Goal: Transaction & Acquisition: Purchase product/service

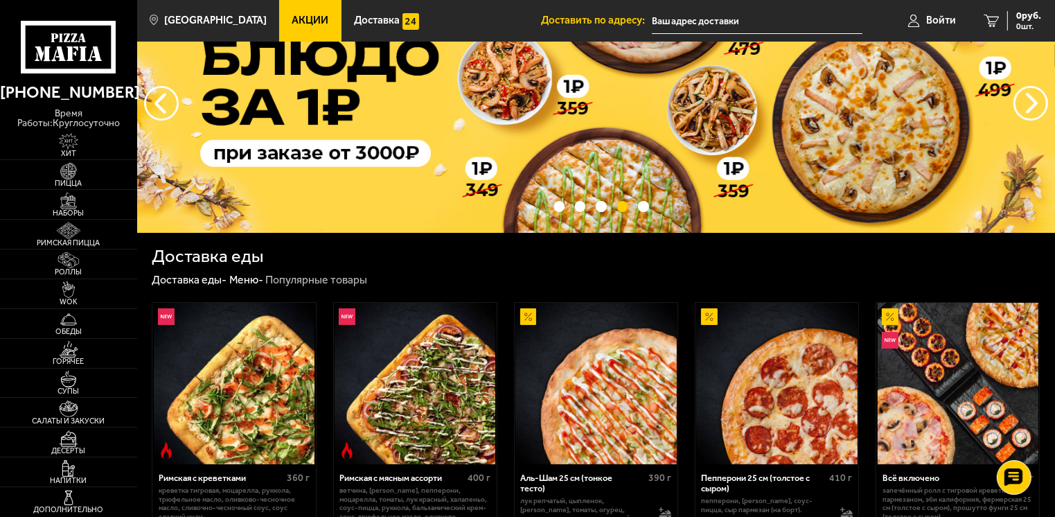
scroll to position [69, 0]
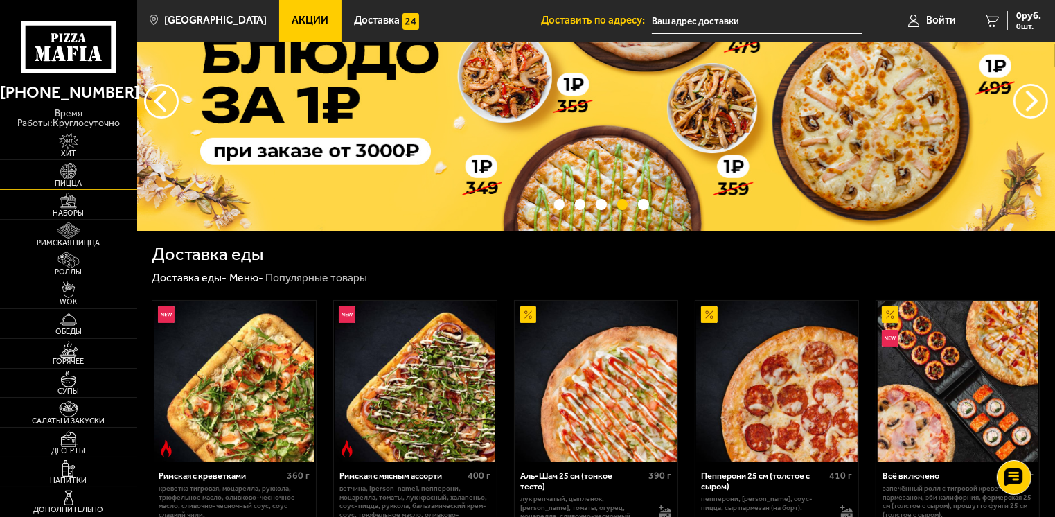
click at [77, 179] on span "Пицца" at bounding box center [68, 183] width 137 height 8
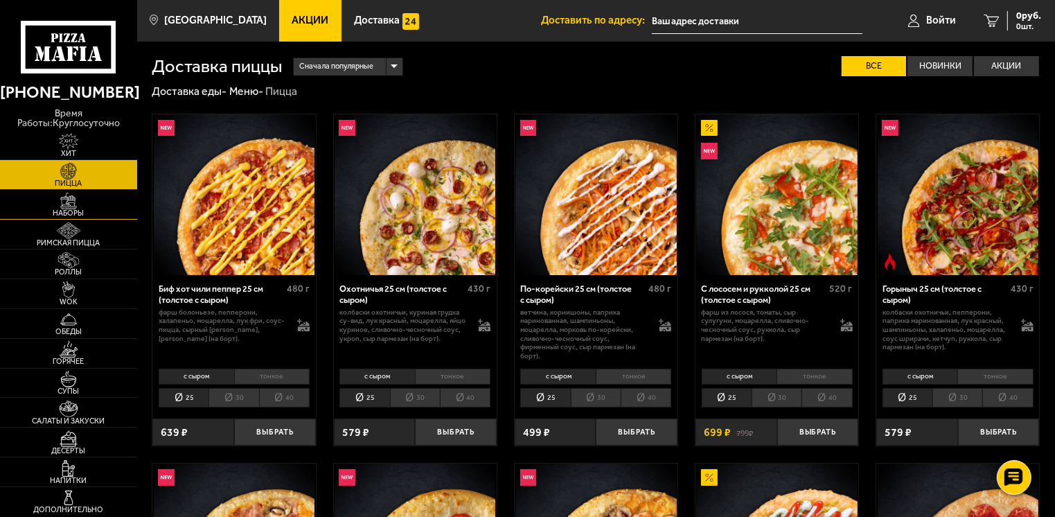
click at [75, 199] on img at bounding box center [69, 201] width 42 height 17
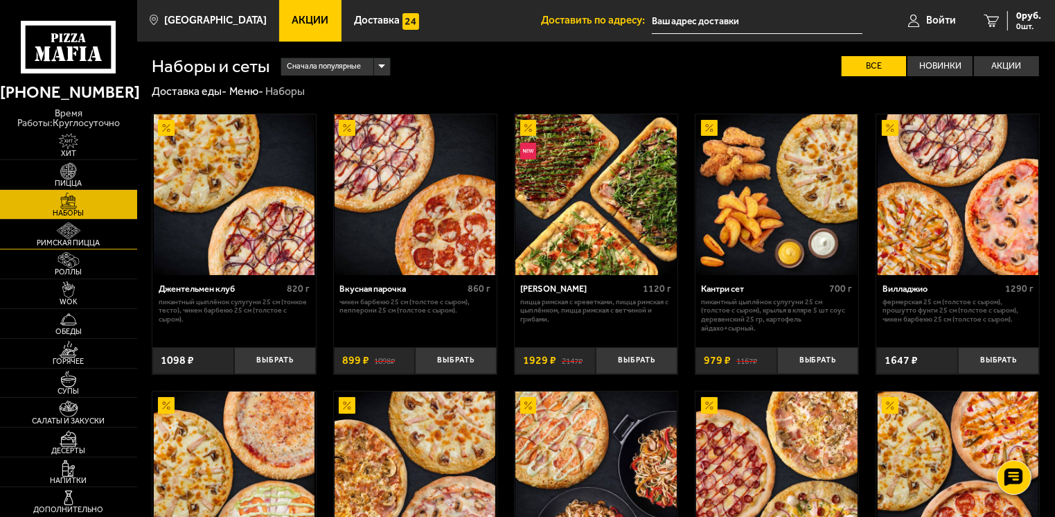
click at [78, 226] on img at bounding box center [69, 230] width 42 height 17
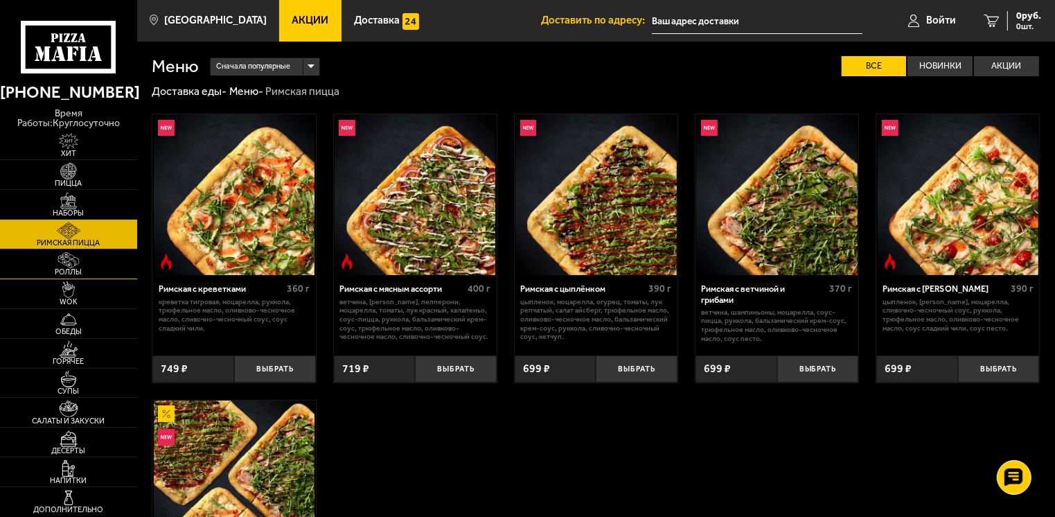
click at [80, 257] on img at bounding box center [69, 260] width 42 height 17
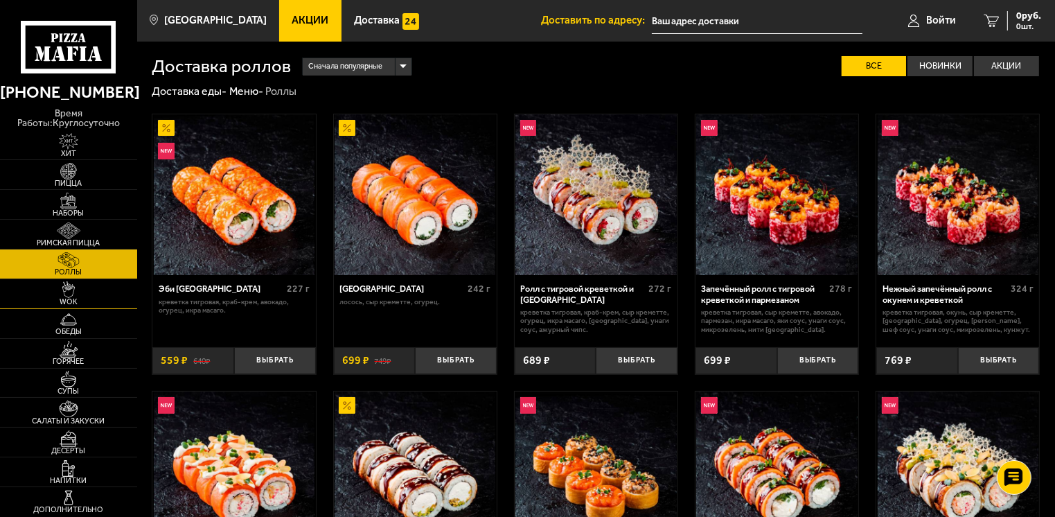
click at [82, 281] on img at bounding box center [69, 289] width 42 height 17
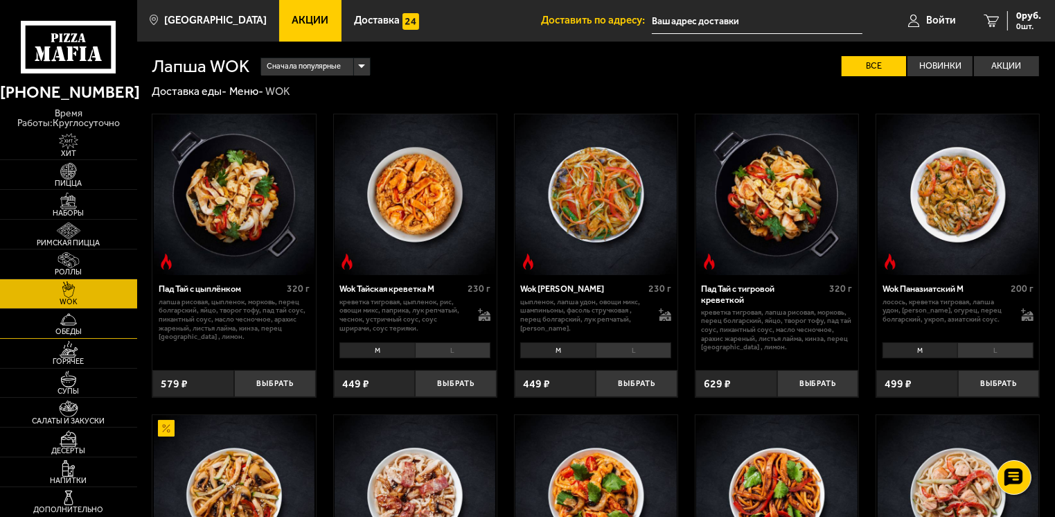
click at [82, 328] on span "Обеды" at bounding box center [68, 332] width 137 height 8
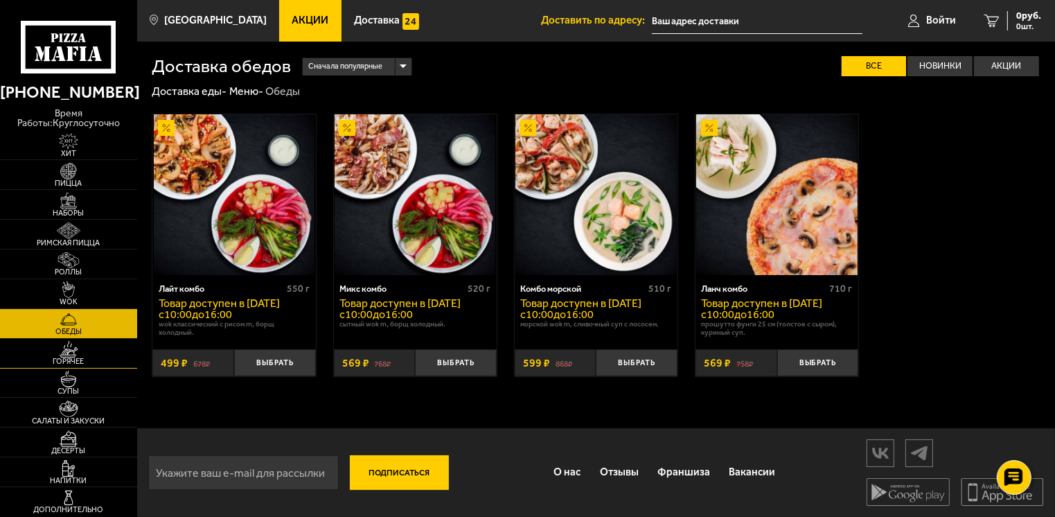
click at [75, 357] on span "Горячее" at bounding box center [68, 361] width 137 height 8
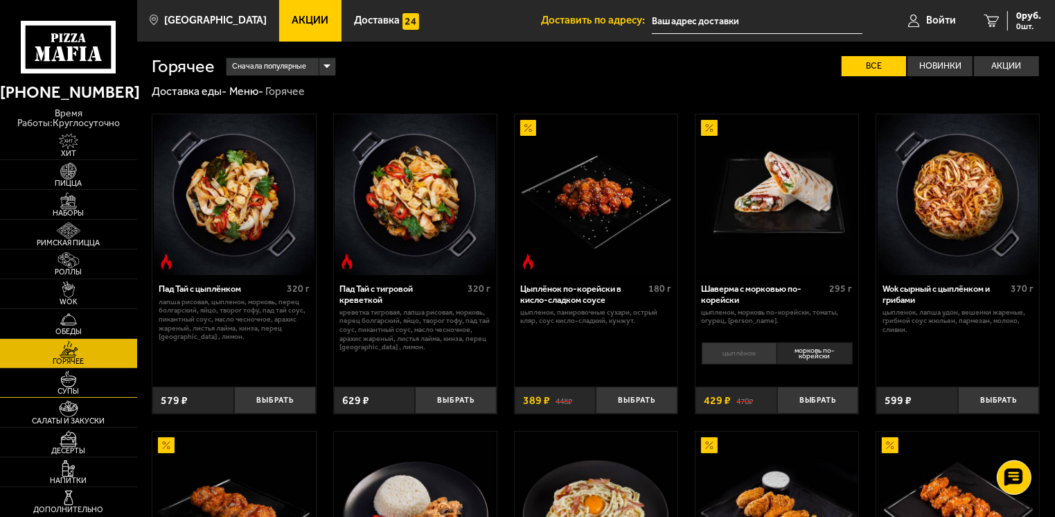
click at [72, 379] on img at bounding box center [69, 378] width 42 height 17
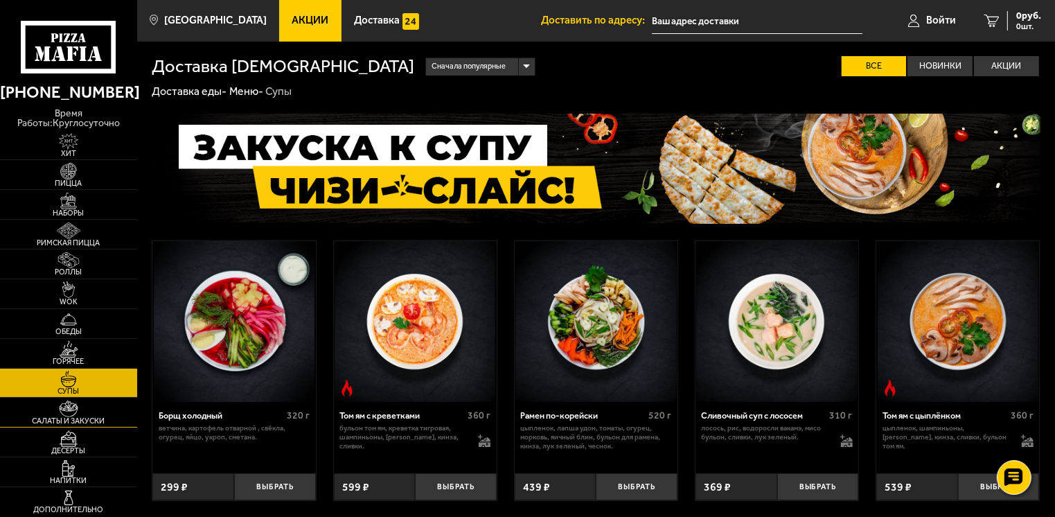
click at [71, 404] on img at bounding box center [69, 408] width 42 height 17
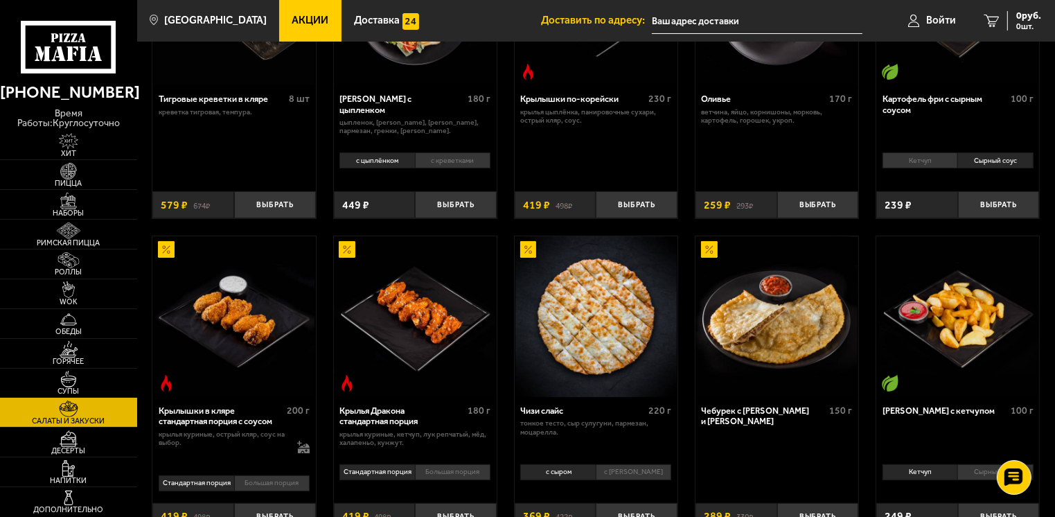
scroll to position [208, 0]
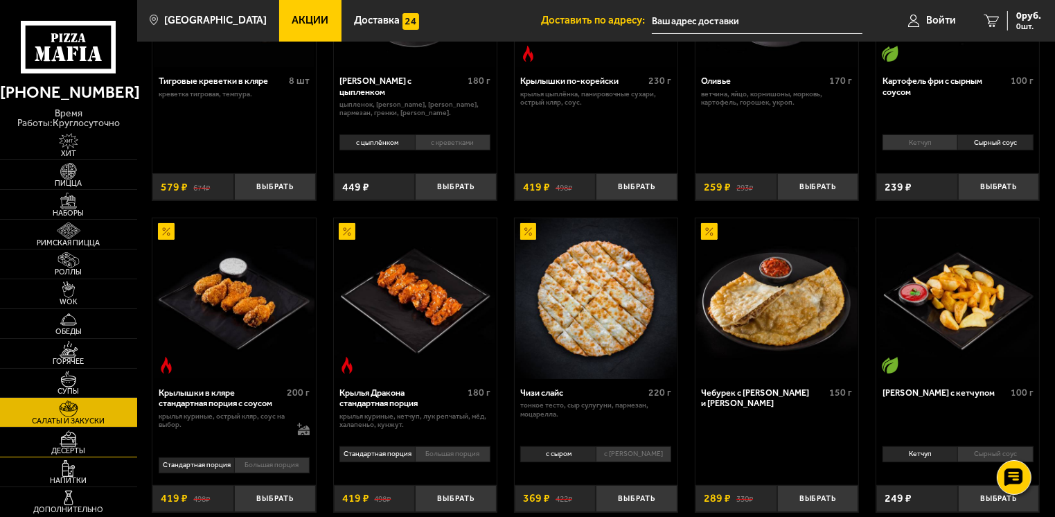
click at [75, 443] on img at bounding box center [69, 438] width 42 height 17
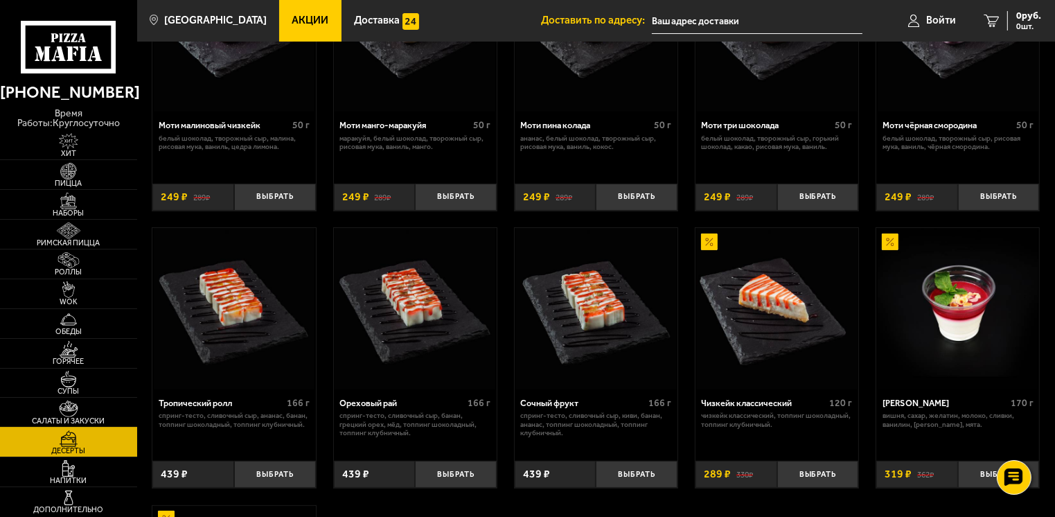
scroll to position [208, 0]
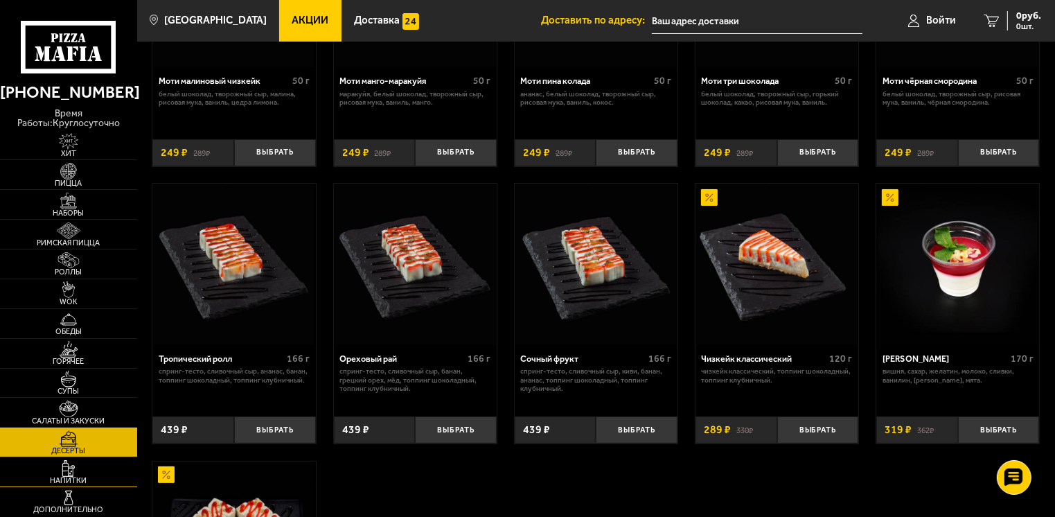
click at [72, 472] on img at bounding box center [69, 468] width 42 height 17
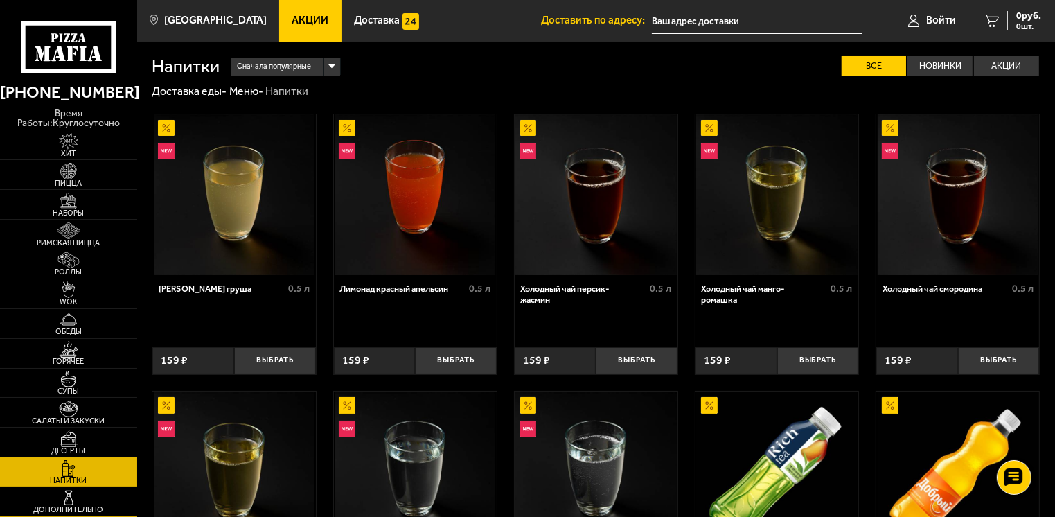
click at [80, 500] on img at bounding box center [69, 498] width 42 height 17
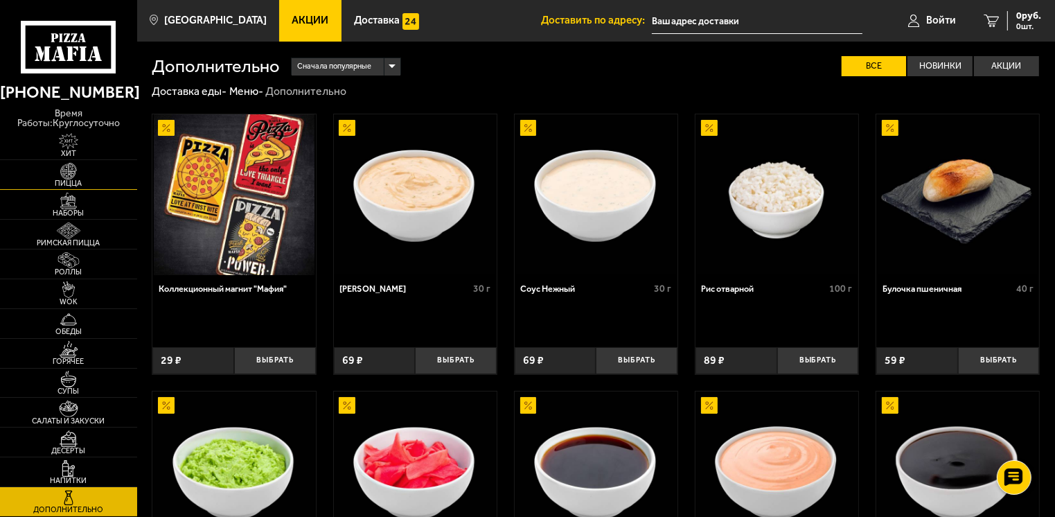
click at [77, 179] on link "Пицца" at bounding box center [68, 174] width 137 height 29
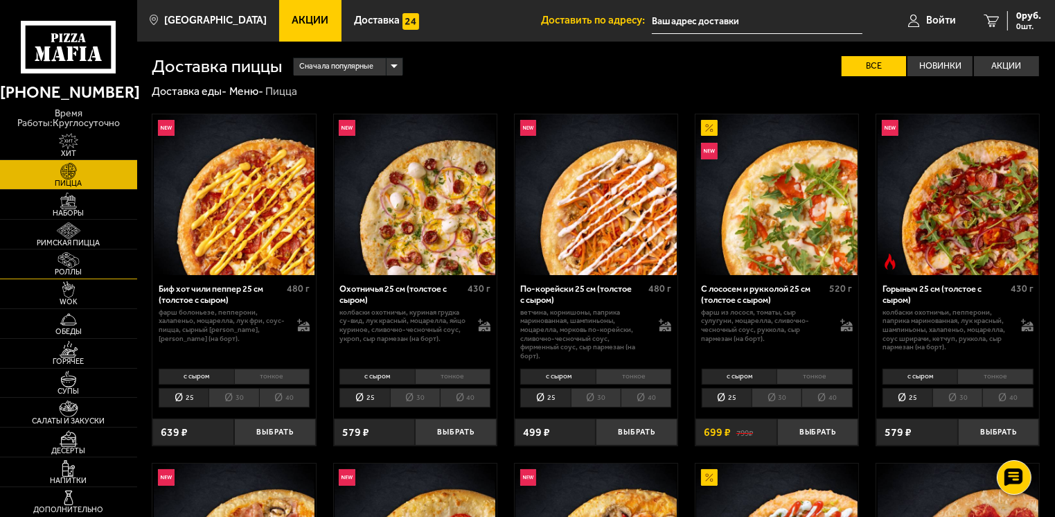
click at [78, 268] on span "Роллы" at bounding box center [68, 272] width 137 height 8
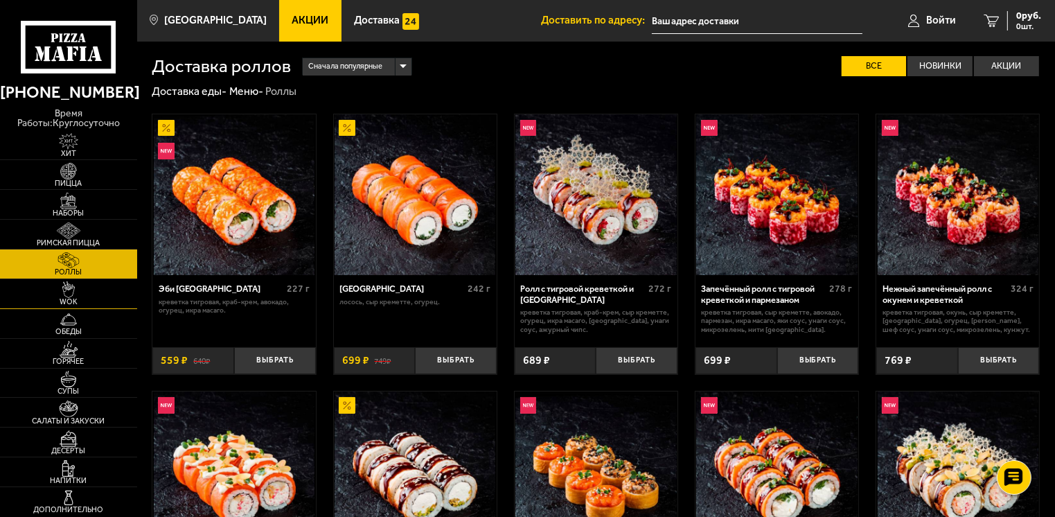
click at [66, 281] on img at bounding box center [69, 289] width 42 height 17
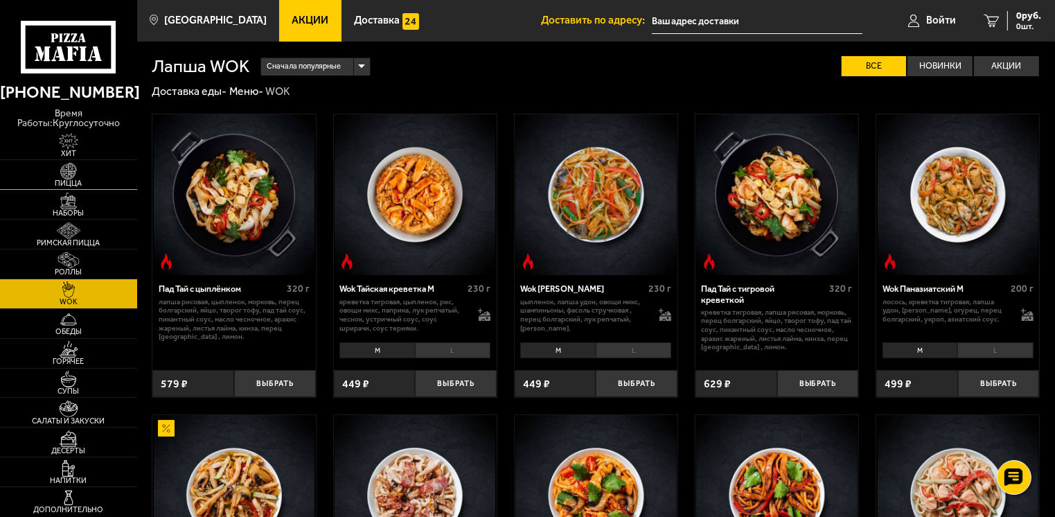
click at [75, 179] on span "Пицца" at bounding box center [68, 183] width 137 height 8
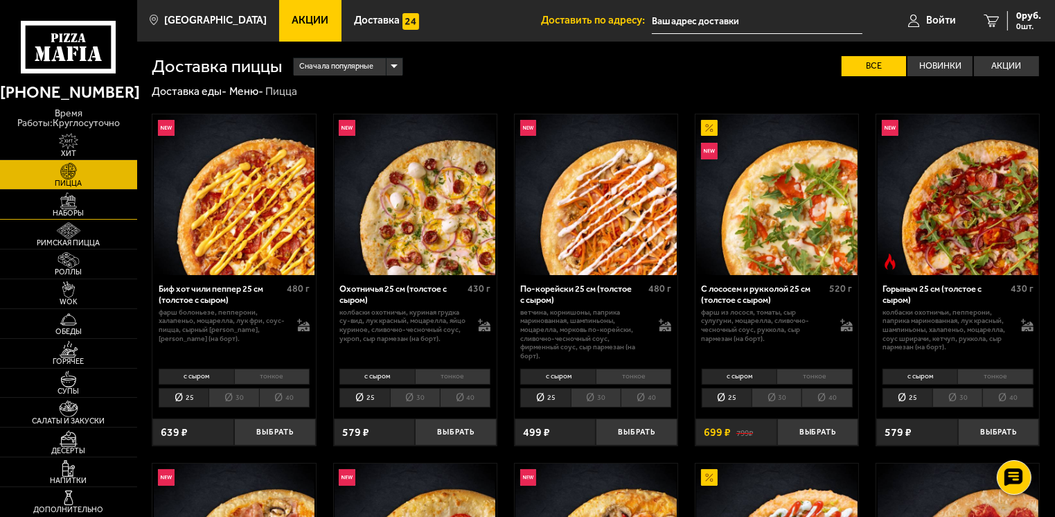
click at [72, 198] on img at bounding box center [69, 201] width 42 height 17
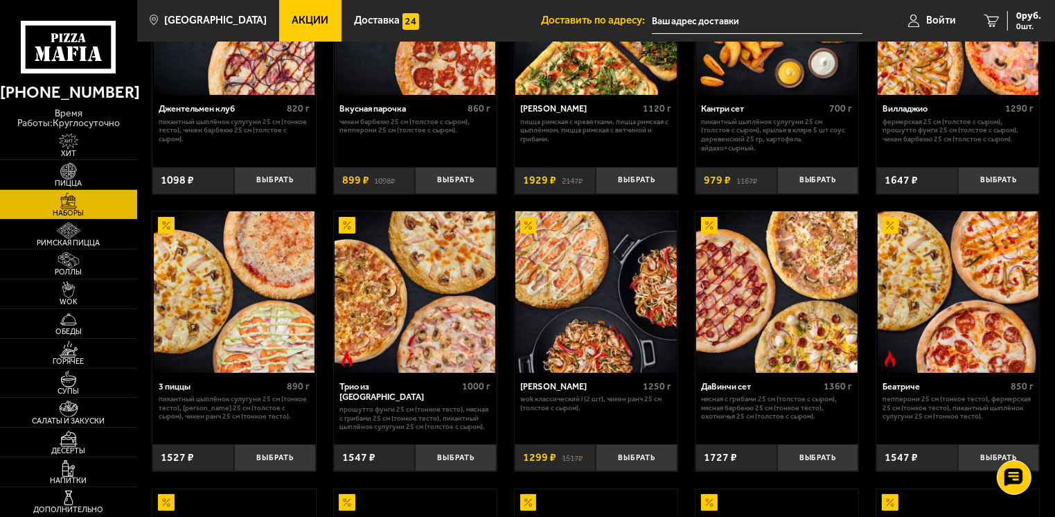
scroll to position [208, 0]
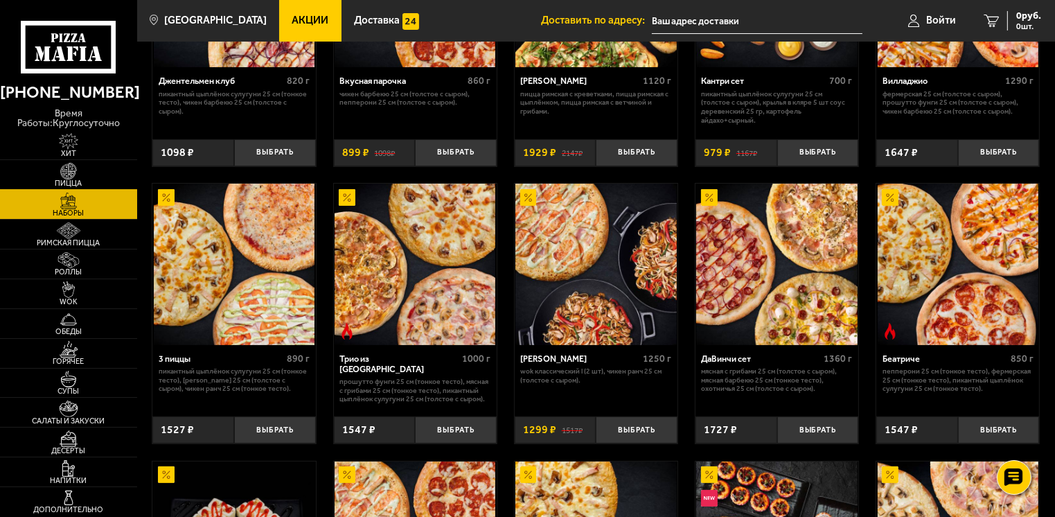
click at [90, 179] on span "Пицца" at bounding box center [68, 183] width 137 height 8
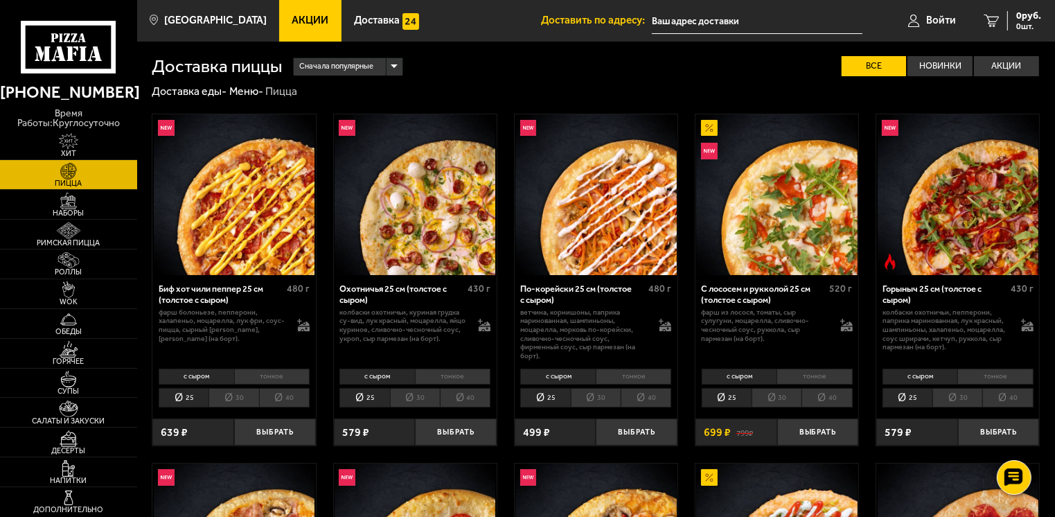
click at [395, 66] on div "Сначала популярные" at bounding box center [348, 66] width 109 height 17
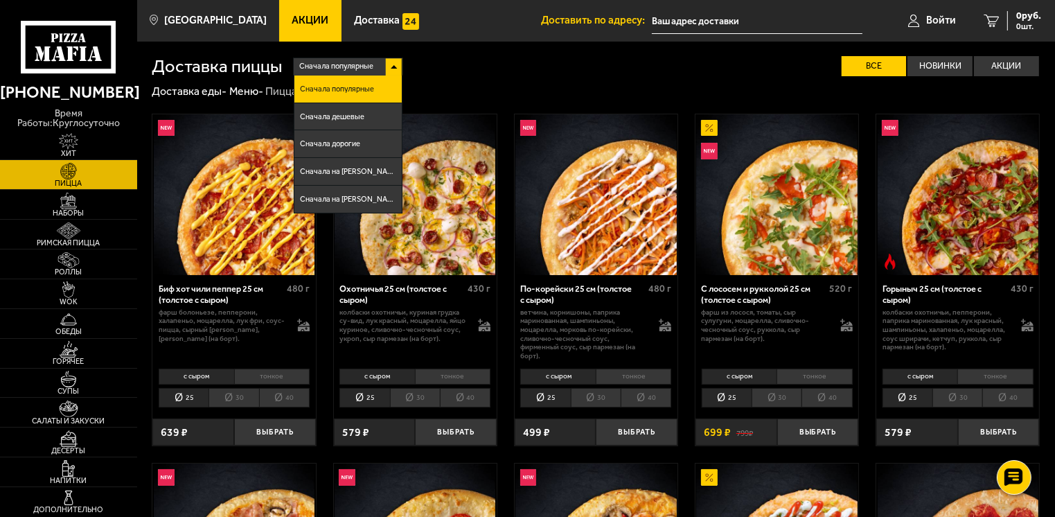
click at [395, 66] on div "Сначала популярные" at bounding box center [348, 66] width 109 height 17
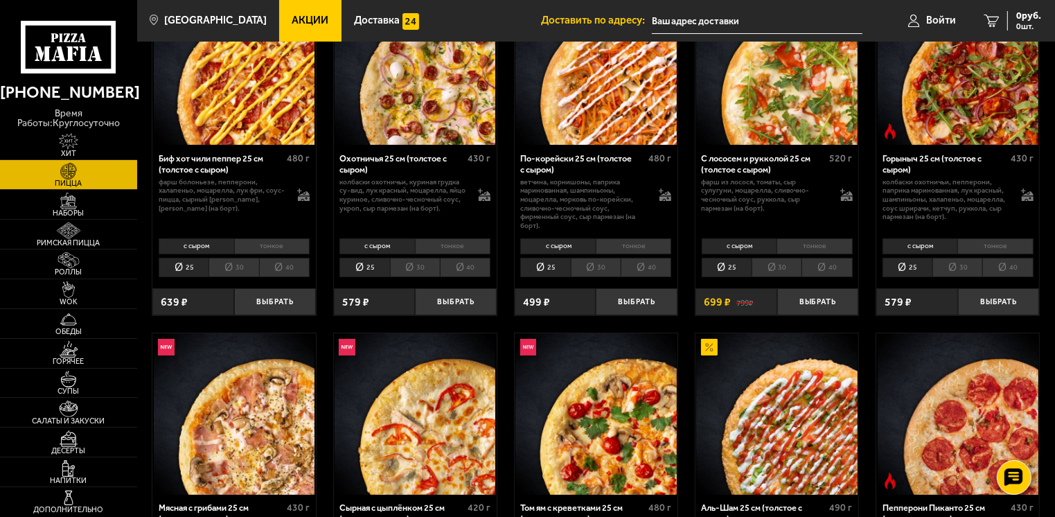
scroll to position [138, 0]
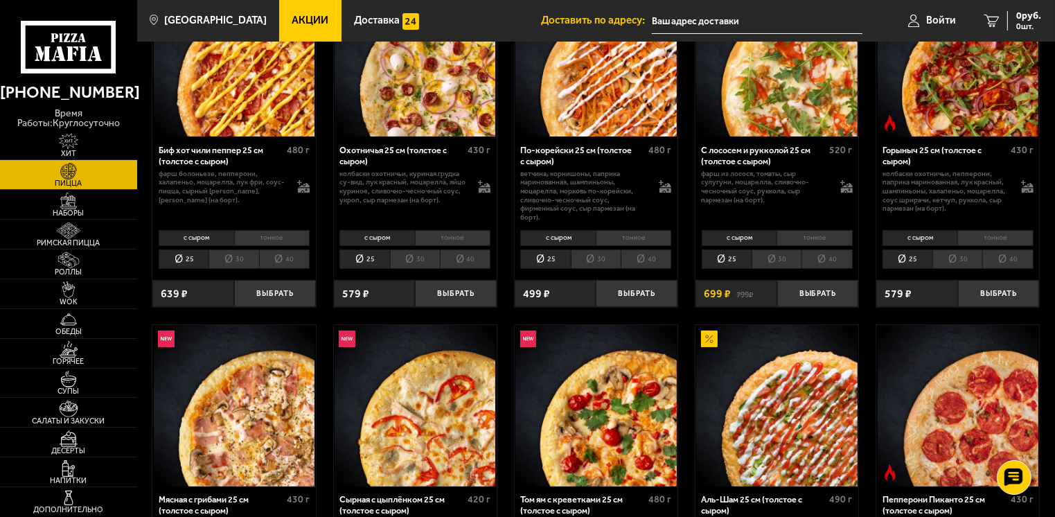
click at [607, 259] on li "30" at bounding box center [596, 258] width 50 height 19
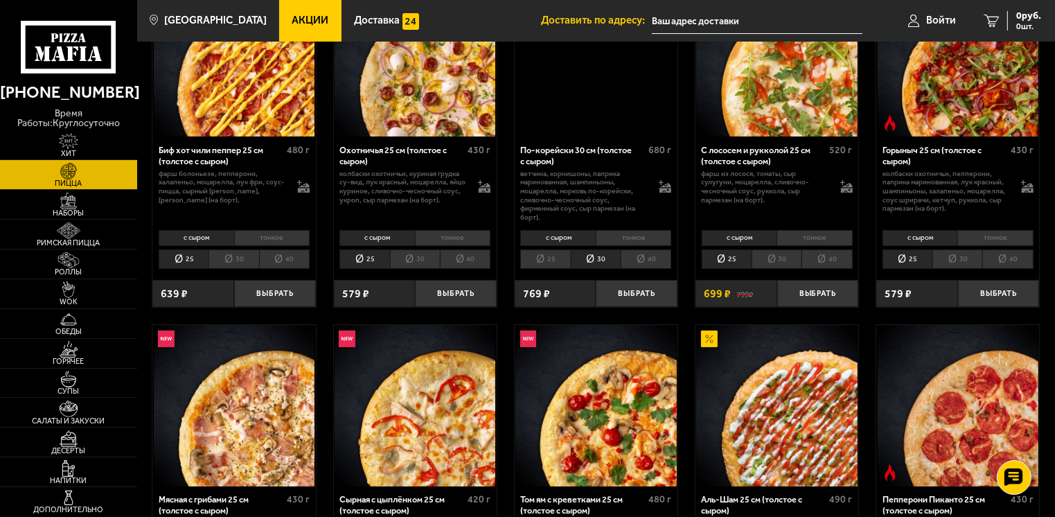
click at [560, 259] on li "25" at bounding box center [545, 258] width 50 height 19
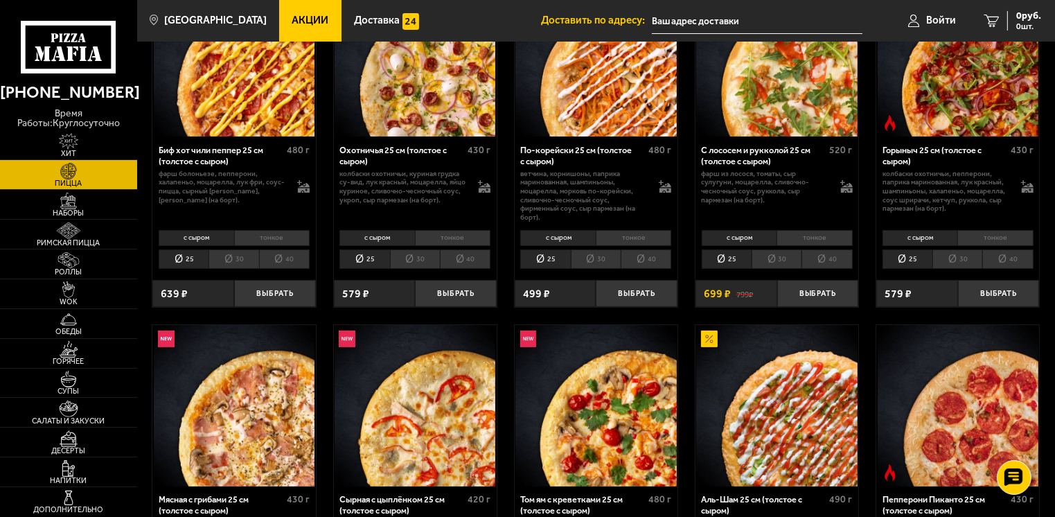
click at [593, 261] on li "30" at bounding box center [596, 258] width 50 height 19
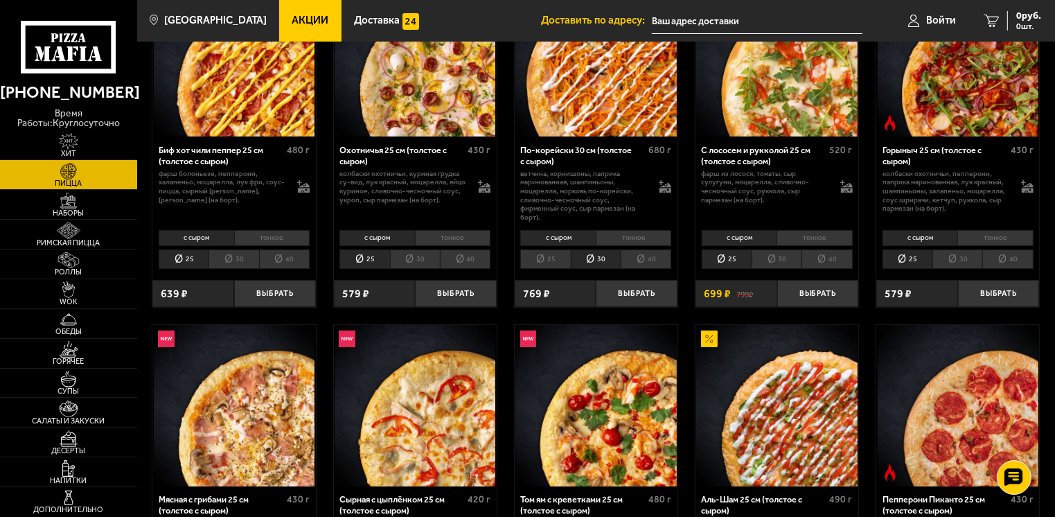
click at [627, 262] on li "40" at bounding box center [645, 258] width 51 height 19
click at [587, 262] on li "30" at bounding box center [596, 258] width 50 height 19
click at [557, 262] on li "25" at bounding box center [545, 258] width 50 height 19
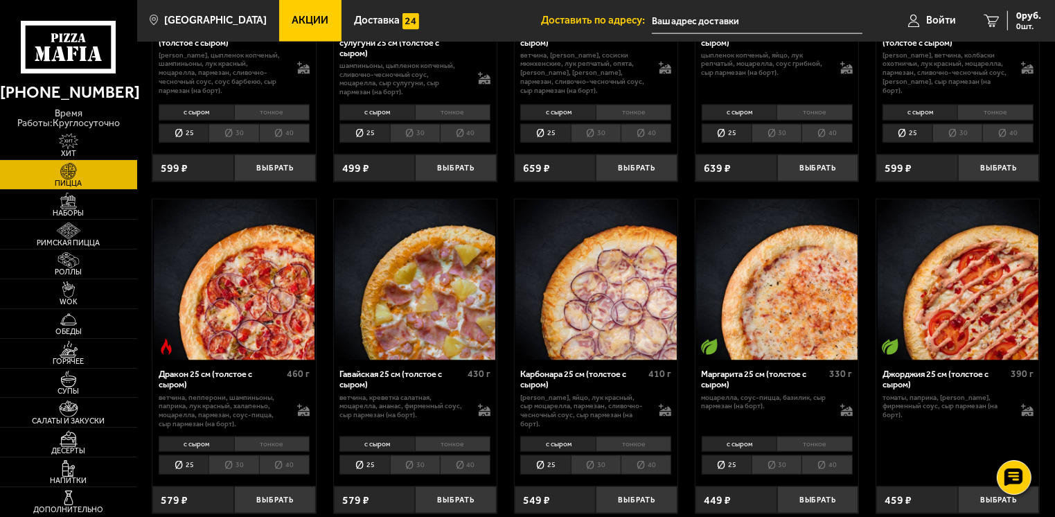
scroll to position [1731, 0]
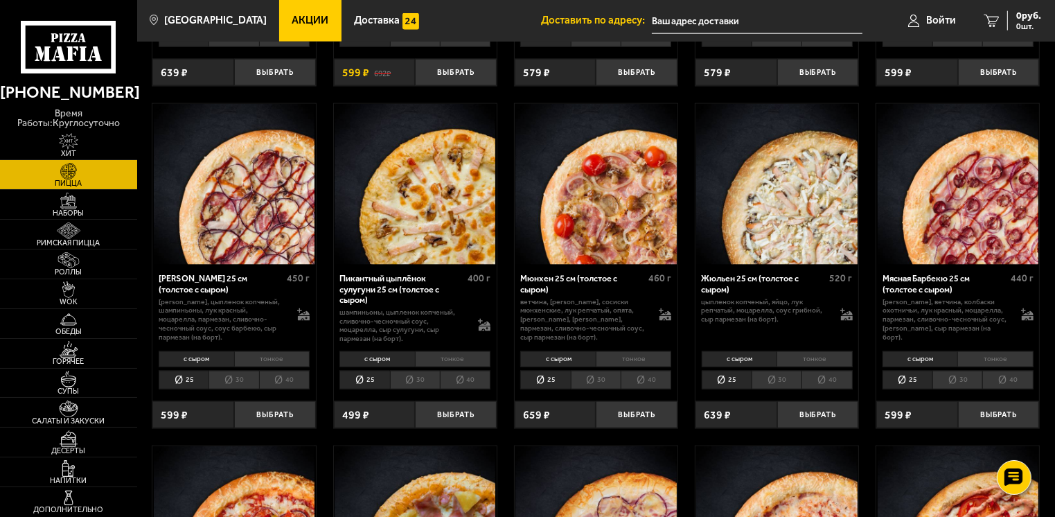
click at [956, 370] on li "30" at bounding box center [957, 379] width 50 height 19
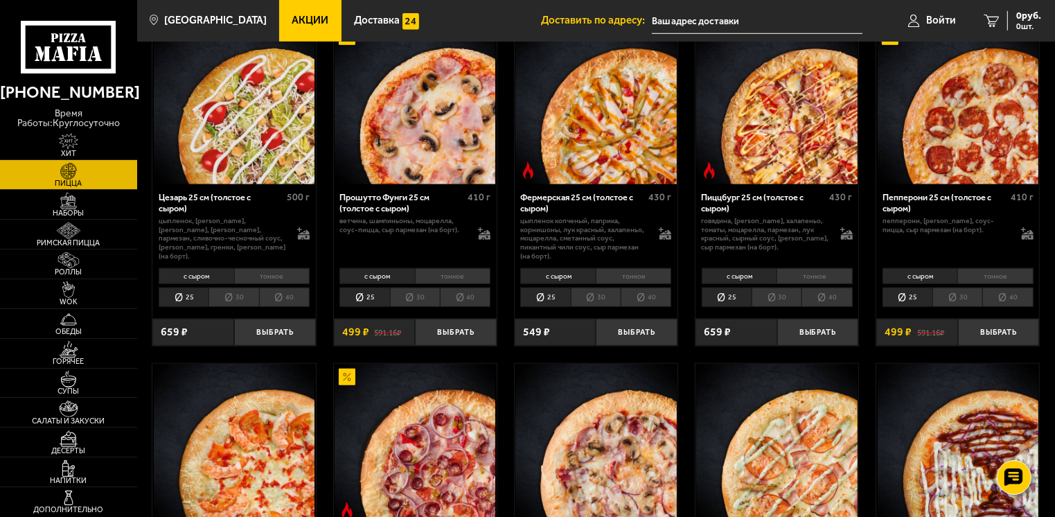
scroll to position [1108, 0]
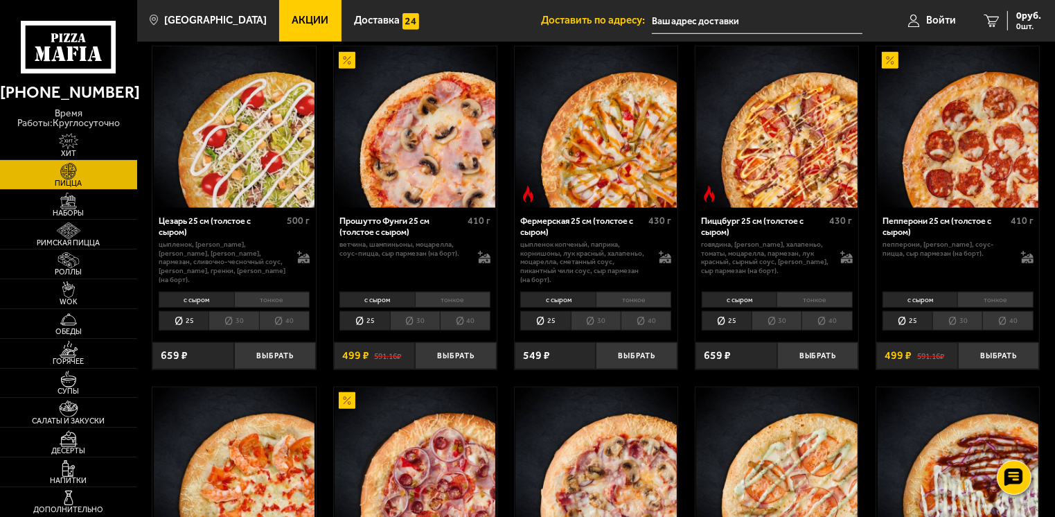
click at [247, 311] on li "30" at bounding box center [233, 320] width 50 height 19
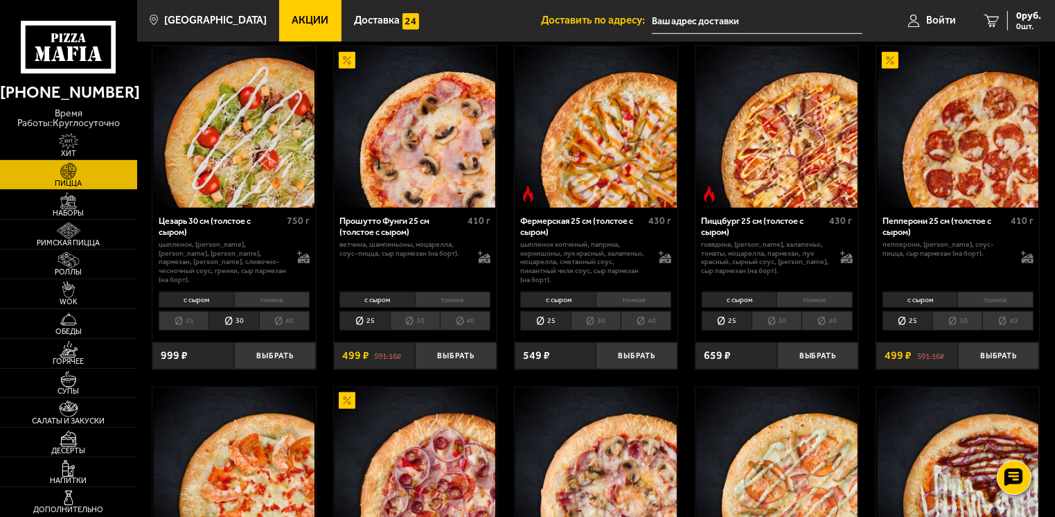
click at [408, 311] on li "30" at bounding box center [415, 320] width 50 height 19
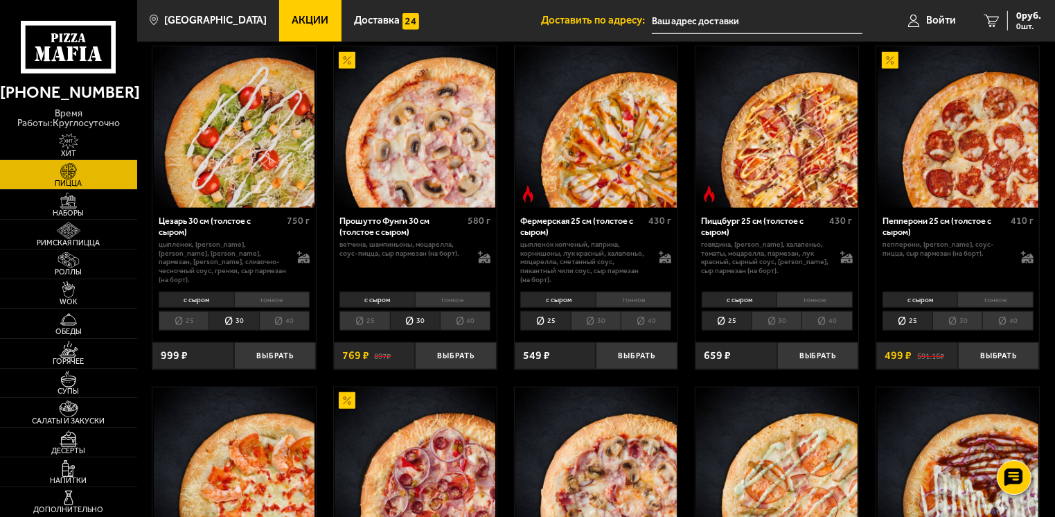
click at [188, 313] on li "25" at bounding box center [184, 320] width 50 height 19
